Goal: Check status: Check status

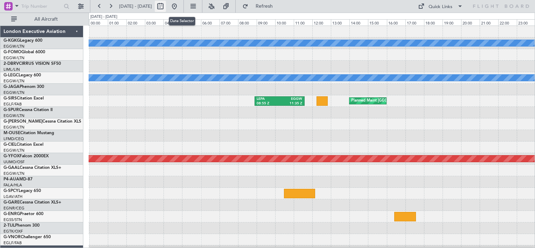
click at [166, 5] on button at bounding box center [160, 6] width 11 height 11
select select "10"
select select "2025"
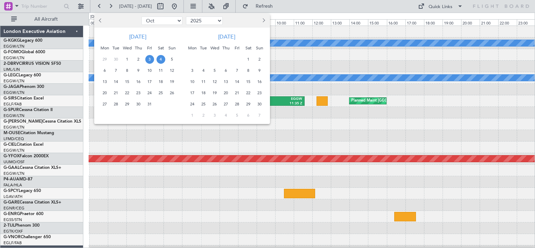
click at [98, 23] on button "Previous month" at bounding box center [101, 20] width 8 height 11
select select "7"
click at [126, 102] on span "30" at bounding box center [127, 104] width 9 height 9
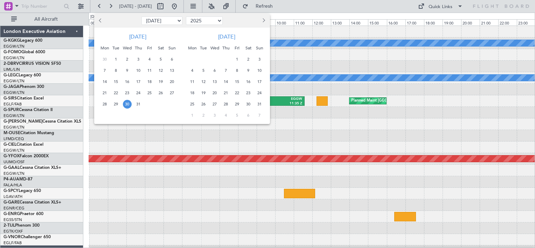
click at [126, 102] on span "30" at bounding box center [127, 104] width 9 height 9
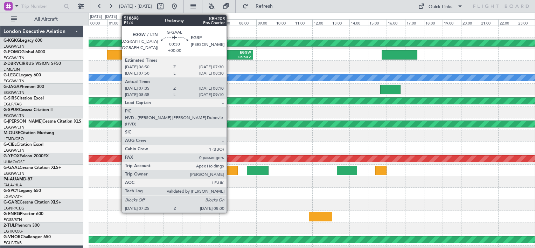
click at [230, 168] on div at bounding box center [232, 170] width 11 height 9
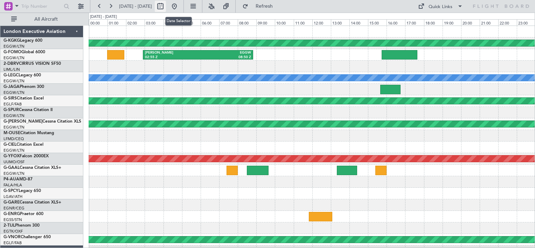
click at [166, 4] on button at bounding box center [160, 6] width 11 height 11
select select "7"
select select "2025"
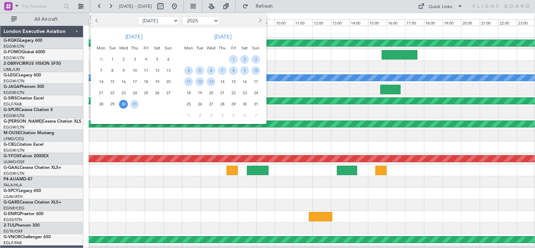
click at [260, 23] on button "Next month" at bounding box center [260, 20] width 8 height 11
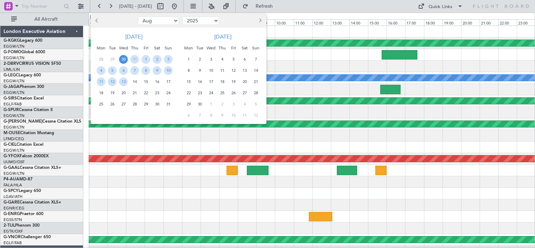
click at [261, 21] on span "Next month" at bounding box center [259, 20] width 4 height 4
click at [230, 59] on span "3" at bounding box center [233, 59] width 9 height 9
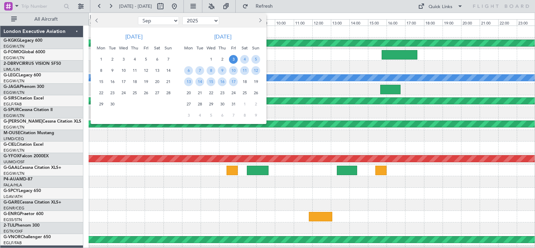
click at [230, 59] on span "3" at bounding box center [233, 59] width 9 height 9
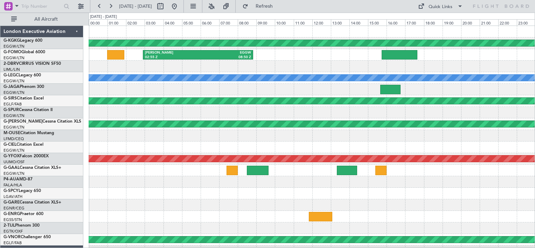
select select "10"
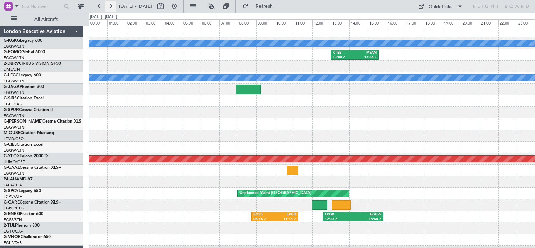
click at [110, 8] on button at bounding box center [110, 6] width 11 height 11
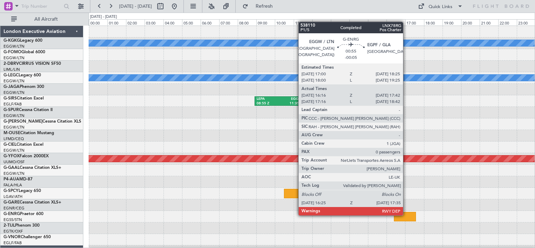
click at [406, 215] on div at bounding box center [405, 216] width 22 height 9
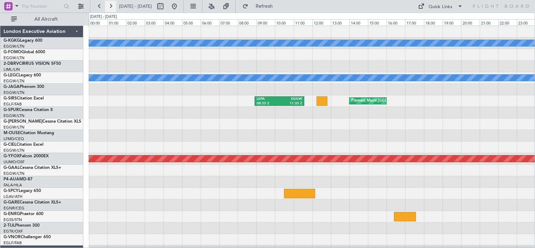
click at [111, 4] on button at bounding box center [110, 6] width 11 height 11
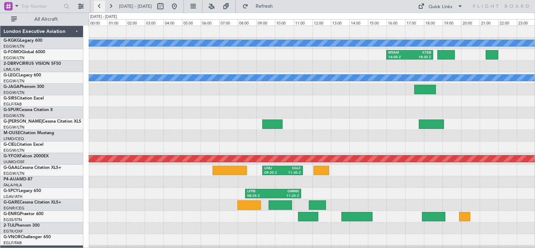
click at [98, 8] on button at bounding box center [99, 6] width 11 height 11
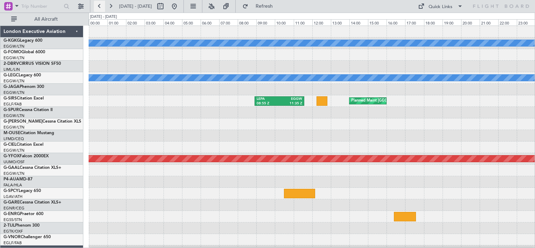
click at [98, 8] on button at bounding box center [99, 6] width 11 height 11
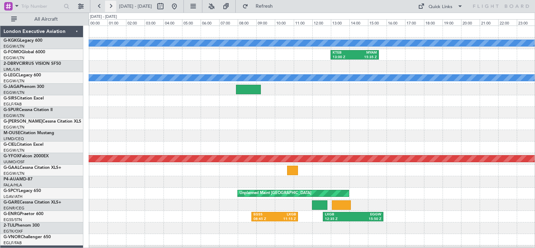
click at [111, 8] on button at bounding box center [110, 6] width 11 height 11
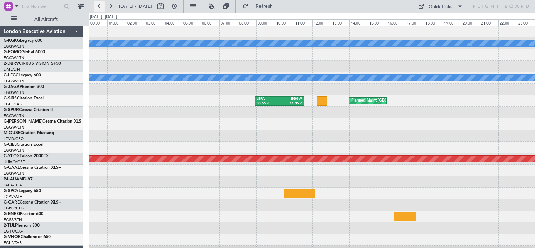
click at [100, 6] on button at bounding box center [99, 6] width 11 height 11
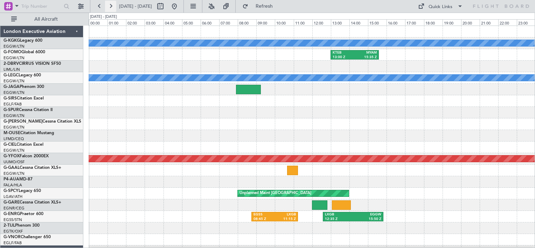
click at [110, 5] on button at bounding box center [110, 6] width 11 height 11
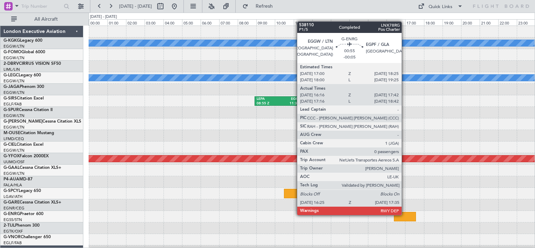
click at [405, 214] on div at bounding box center [405, 216] width 22 height 9
